Goal: Navigation & Orientation: Find specific page/section

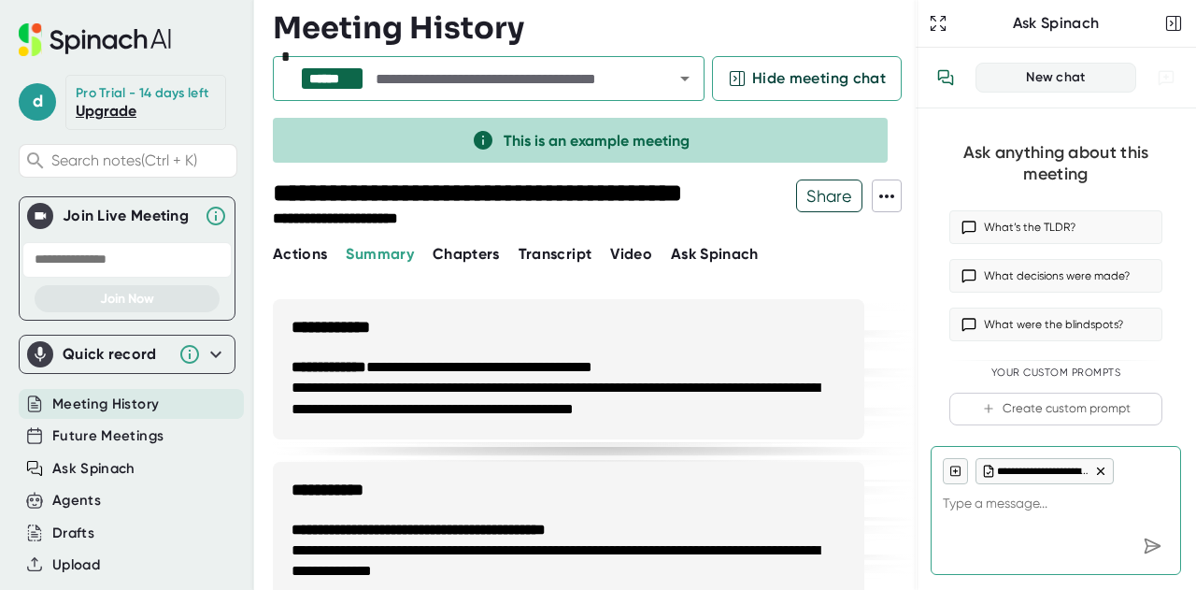
click at [108, 415] on span "Meeting History" at bounding box center [105, 404] width 107 height 21
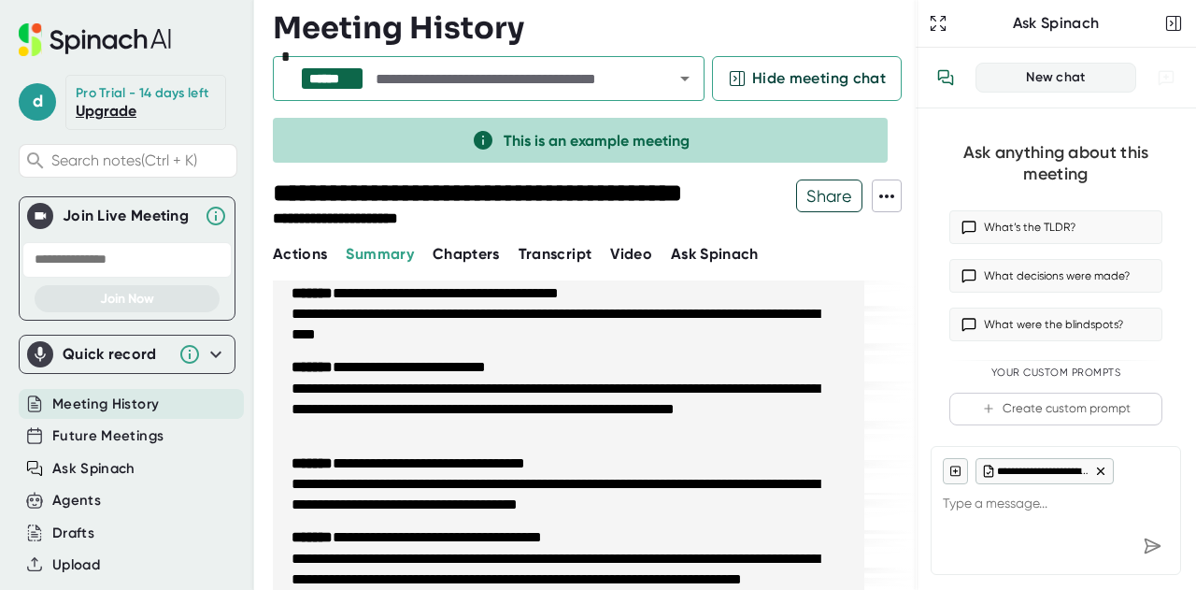
scroll to position [841, 0]
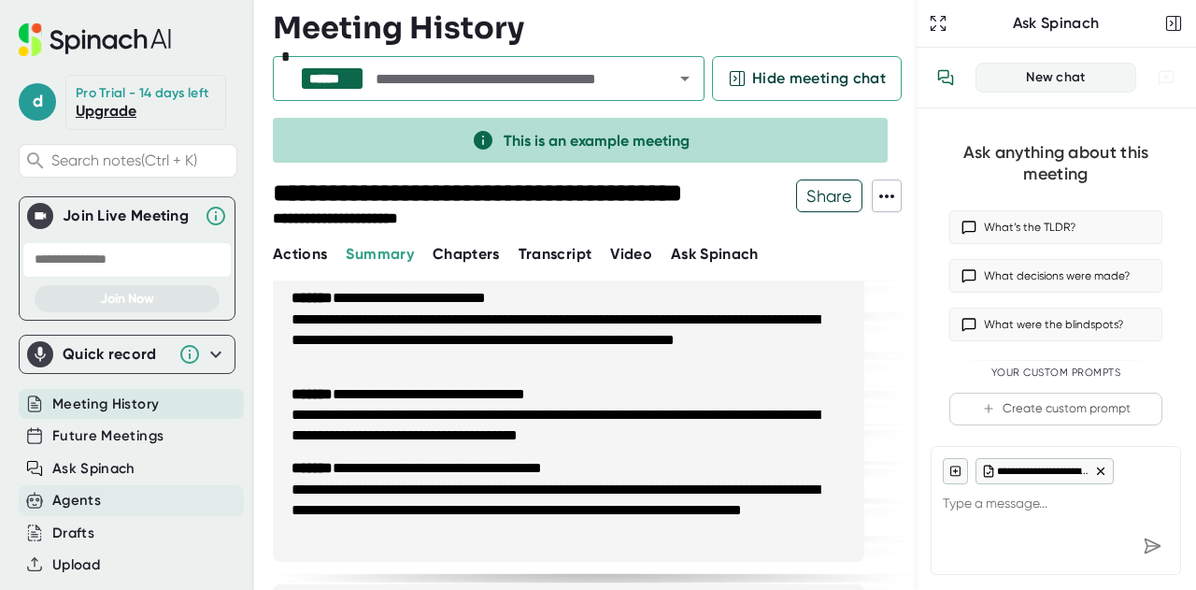
click at [79, 511] on div "Agents" at bounding box center [76, 500] width 49 height 21
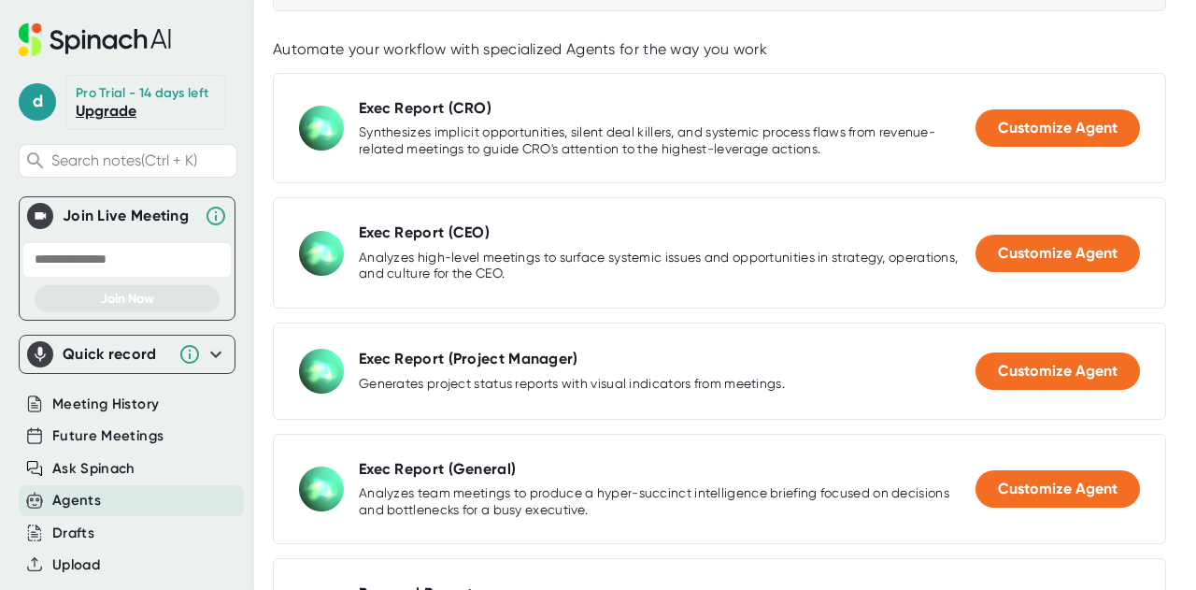
scroll to position [280, 0]
